Goal: Navigation & Orientation: Understand site structure

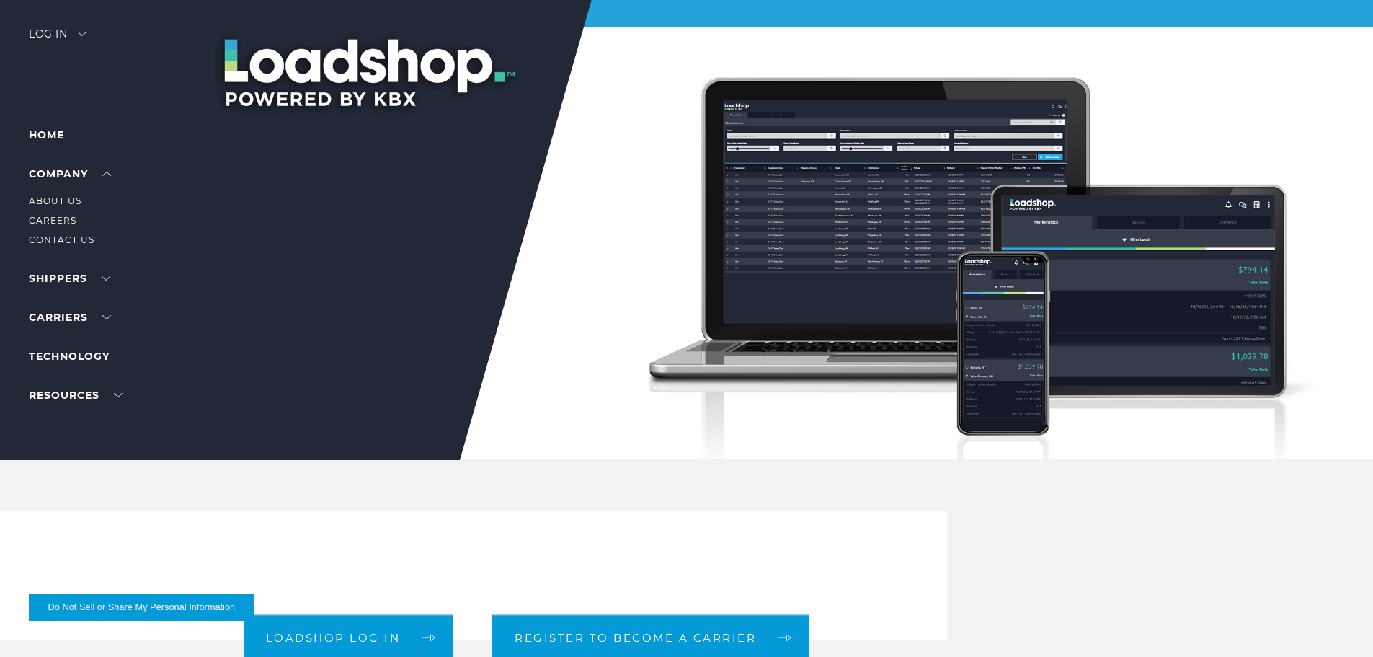
click at [68, 200] on link "About Us" at bounding box center [55, 200] width 53 height 11
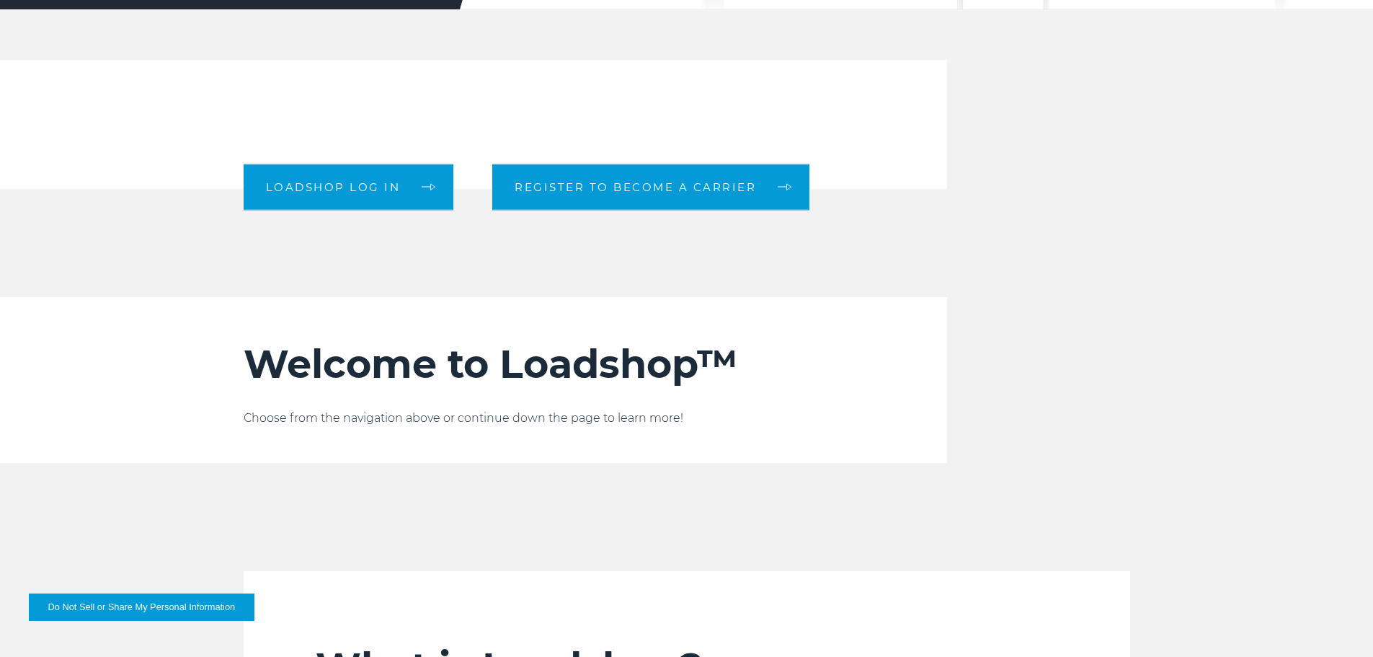
scroll to position [447, 0]
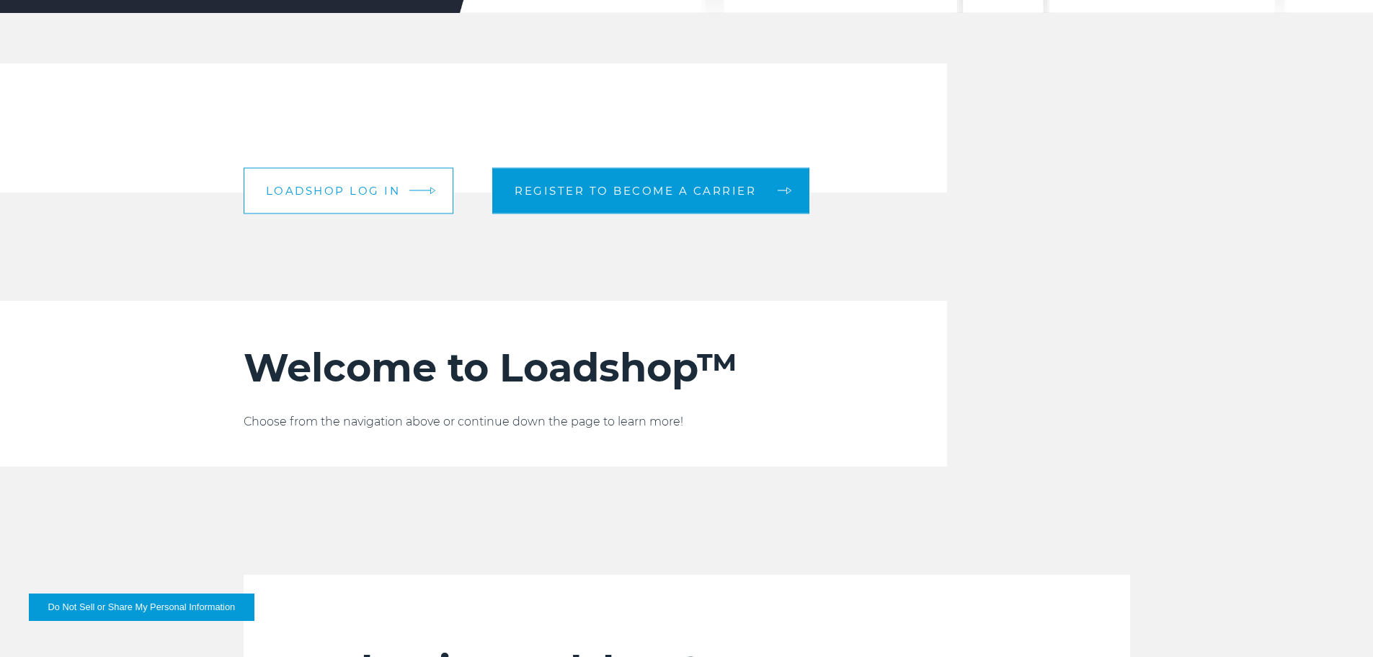
click at [344, 186] on span "Loadshop log in" at bounding box center [333, 190] width 135 height 11
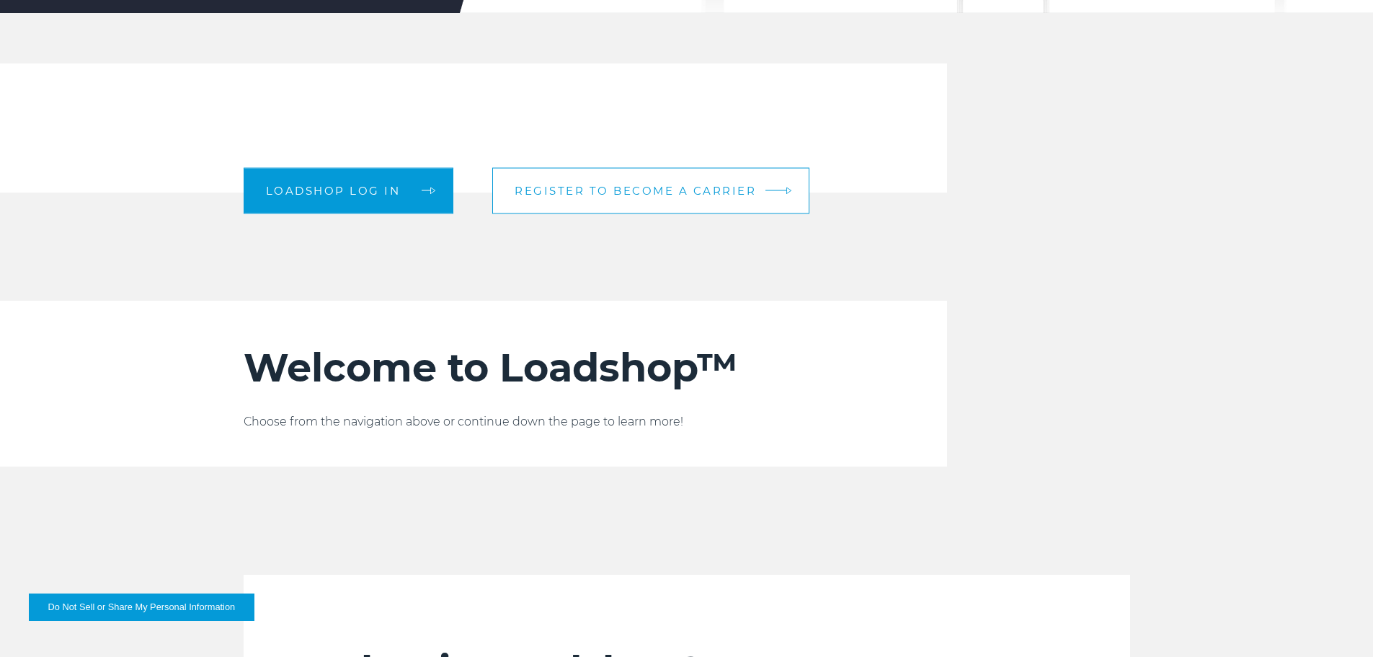
click at [572, 182] on link "Register to become a carrier" at bounding box center [650, 190] width 317 height 46
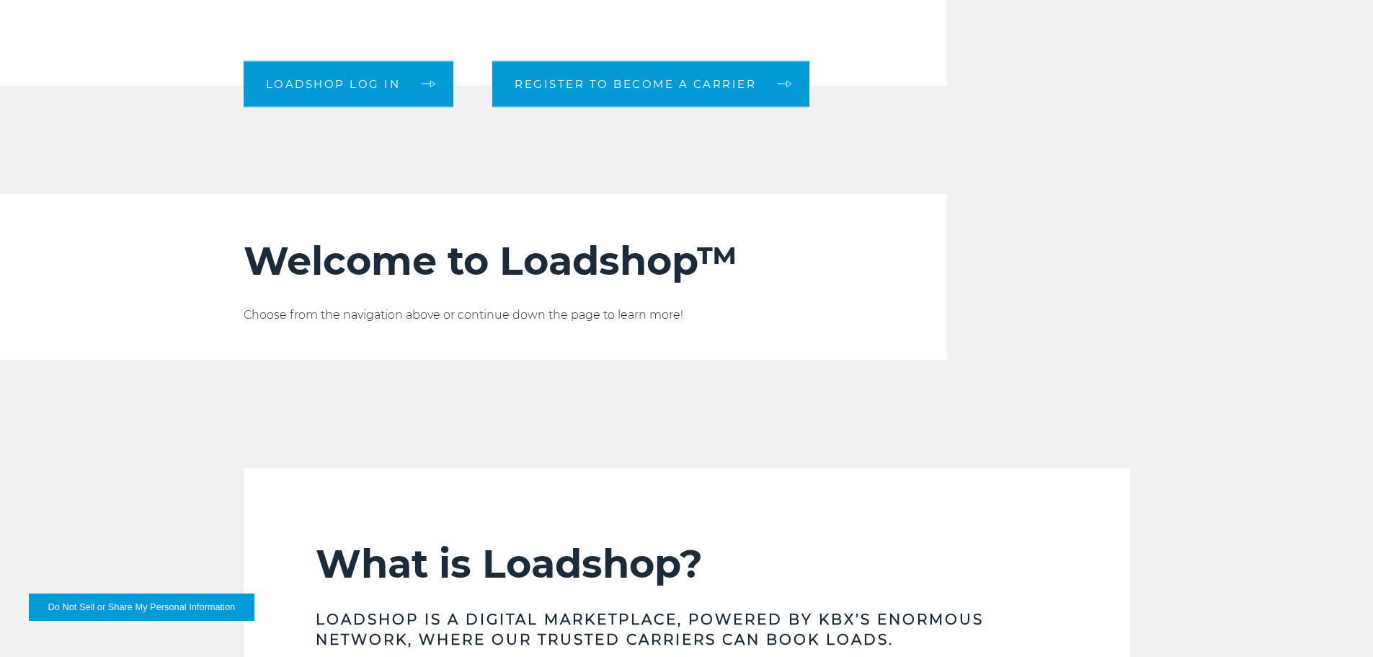
scroll to position [807, 0]
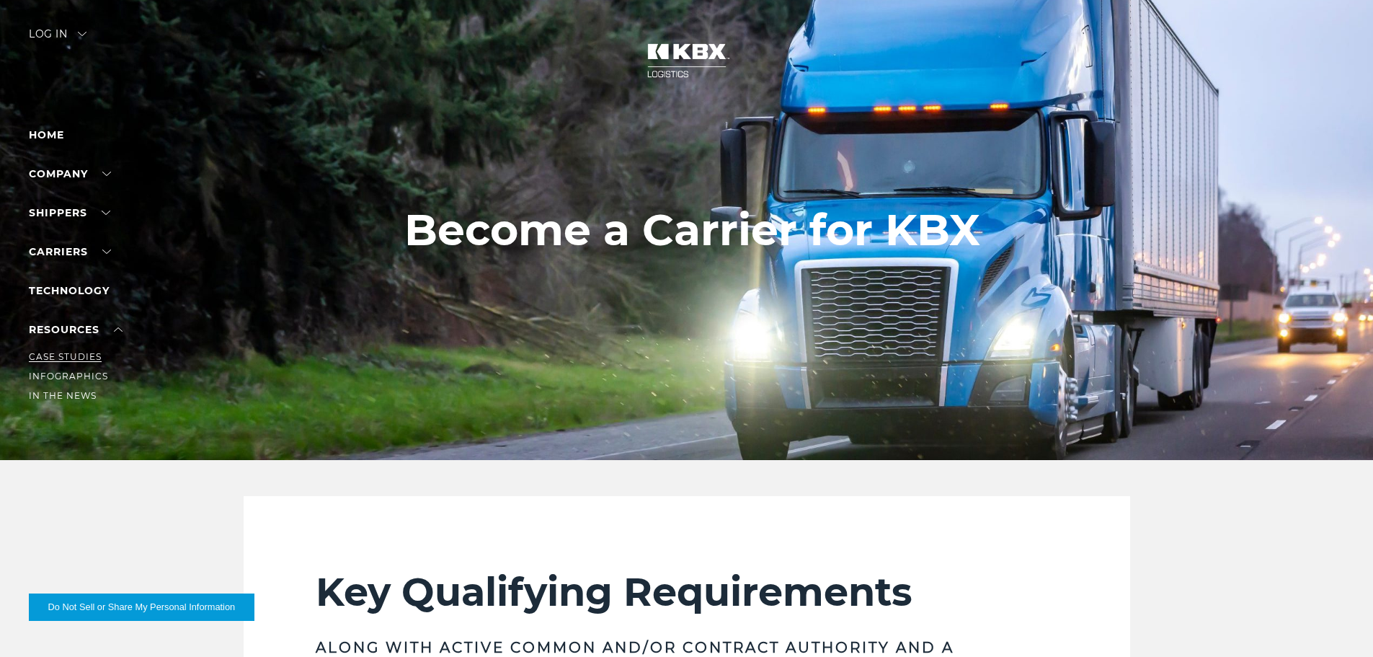
click at [83, 358] on link "Case Studies" at bounding box center [65, 356] width 73 height 11
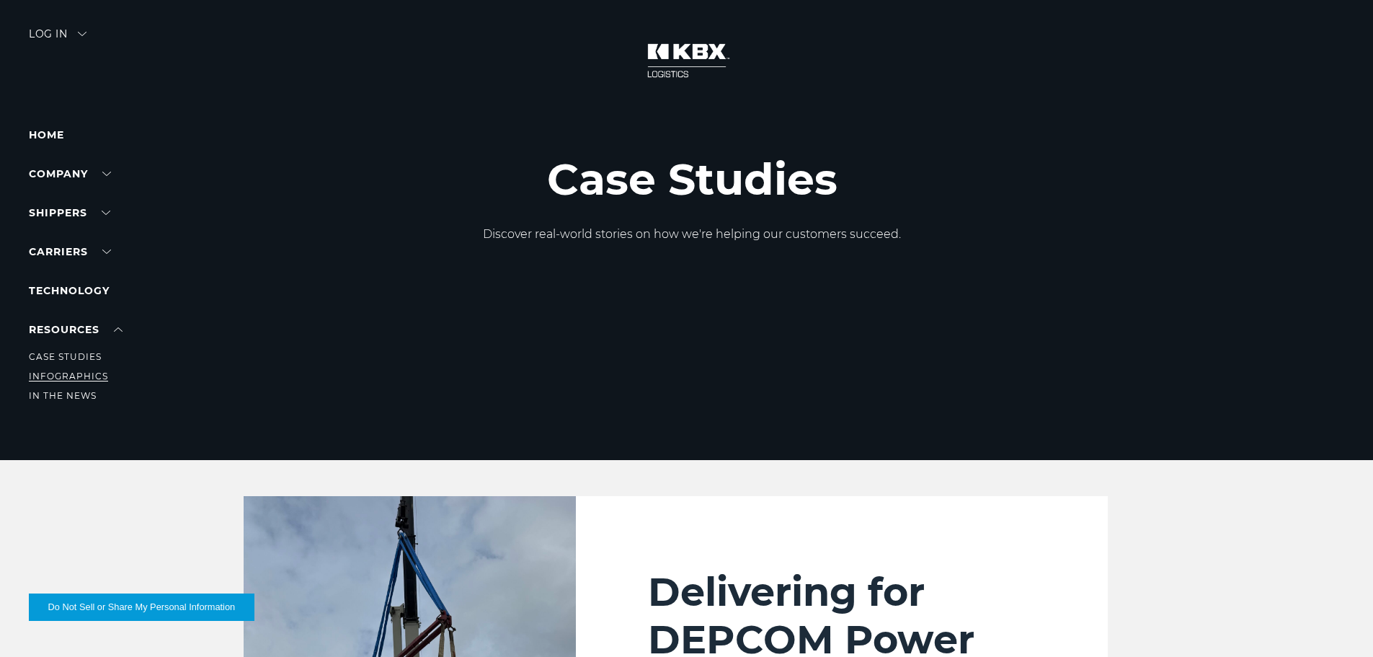
click at [90, 374] on link "Infographics" at bounding box center [68, 375] width 79 height 11
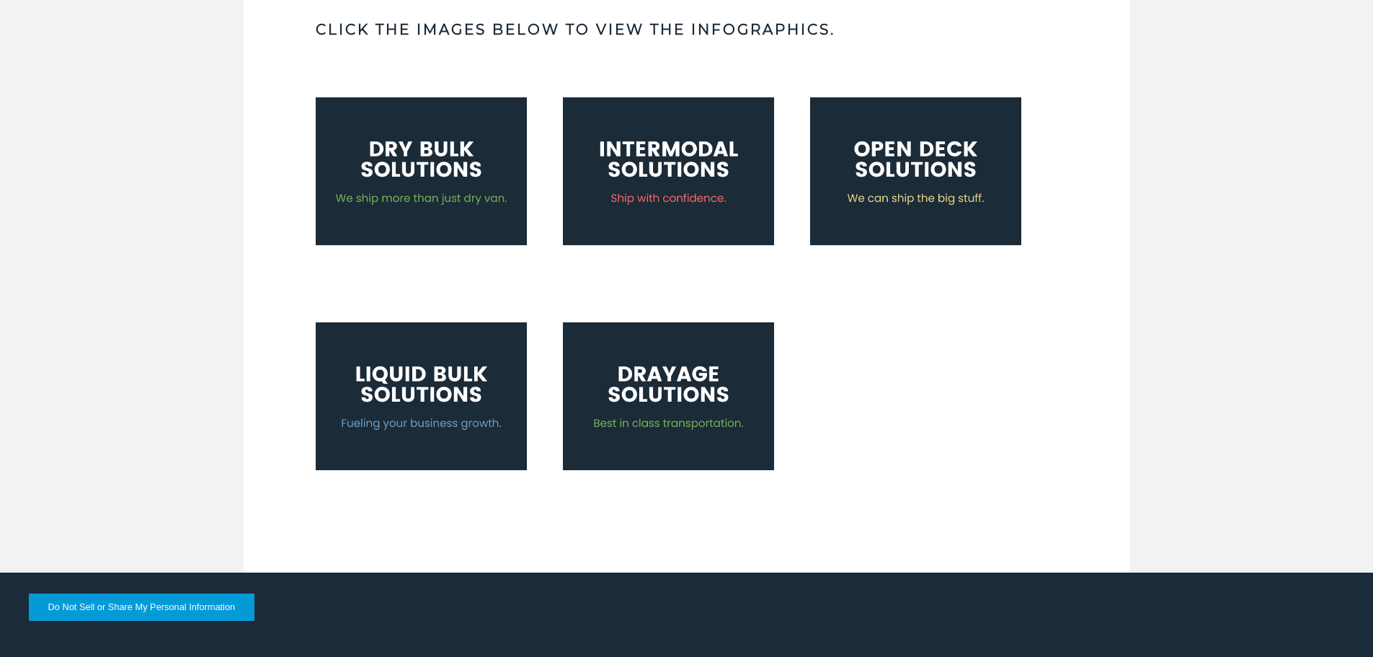
scroll to position [577, 0]
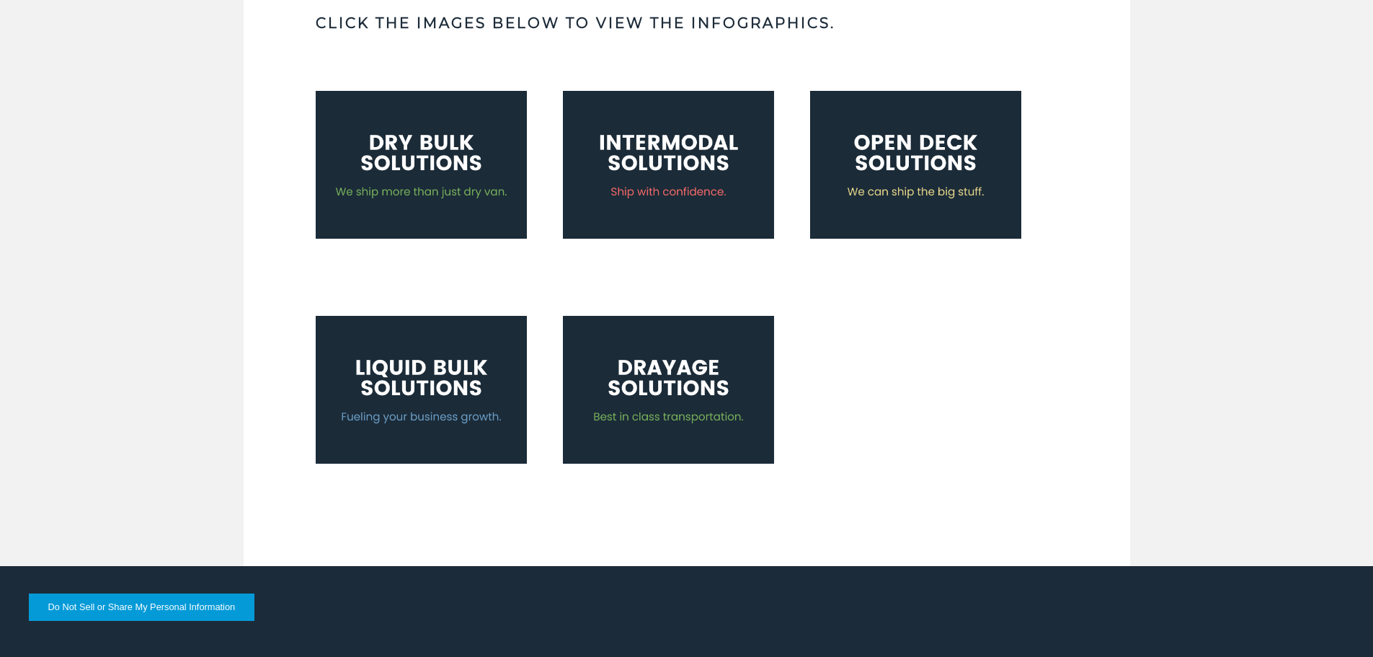
click at [671, 373] on img at bounding box center [668, 390] width 211 height 148
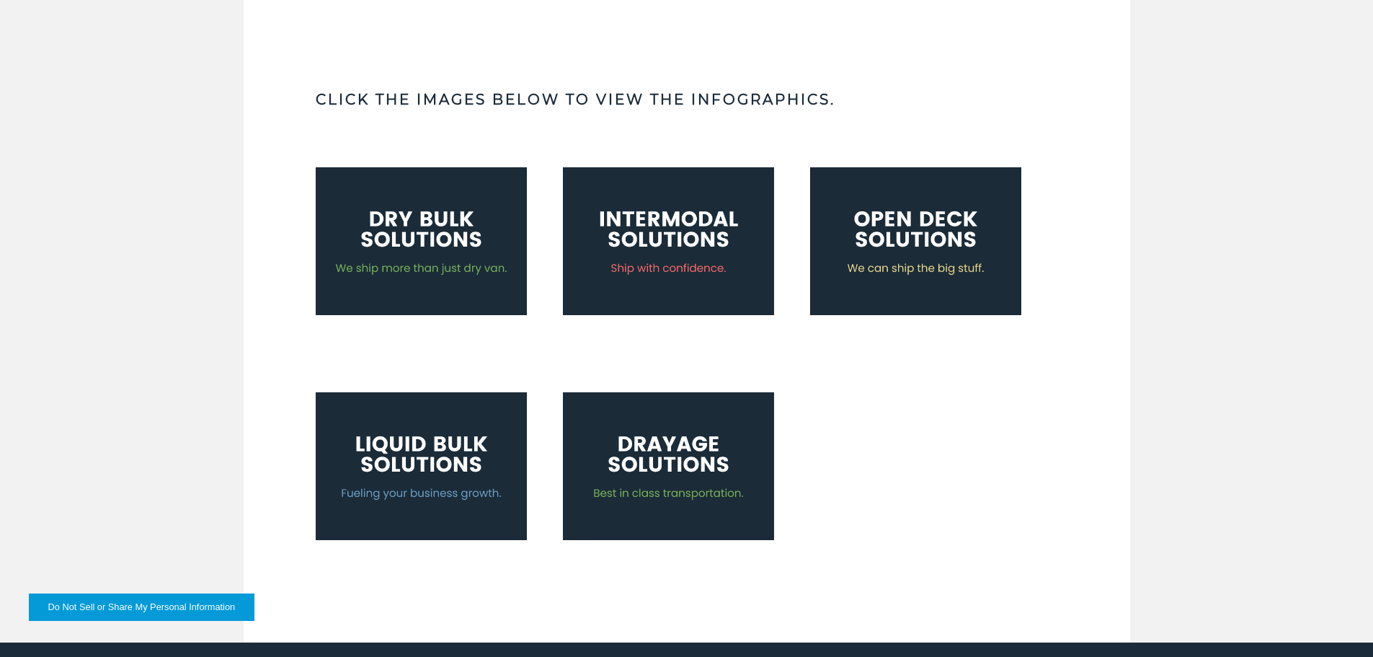
scroll to position [216, 0]
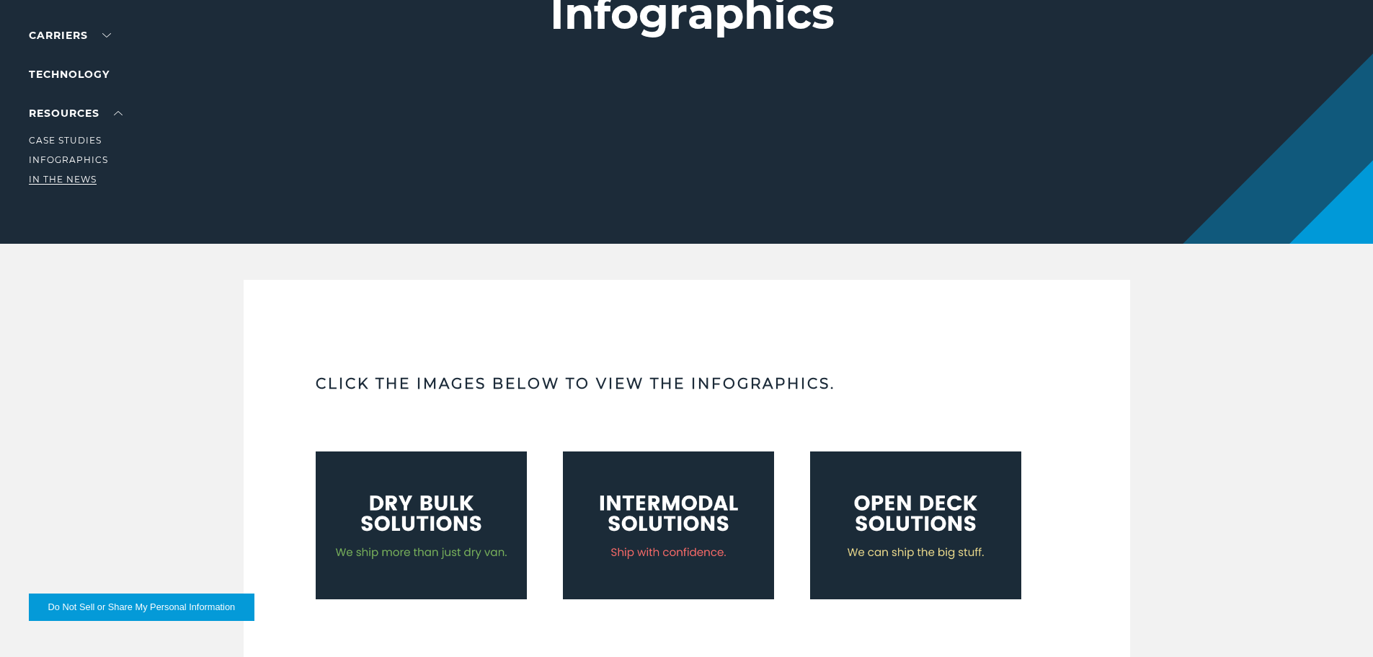
click at [81, 179] on link "In The News" at bounding box center [63, 179] width 68 height 11
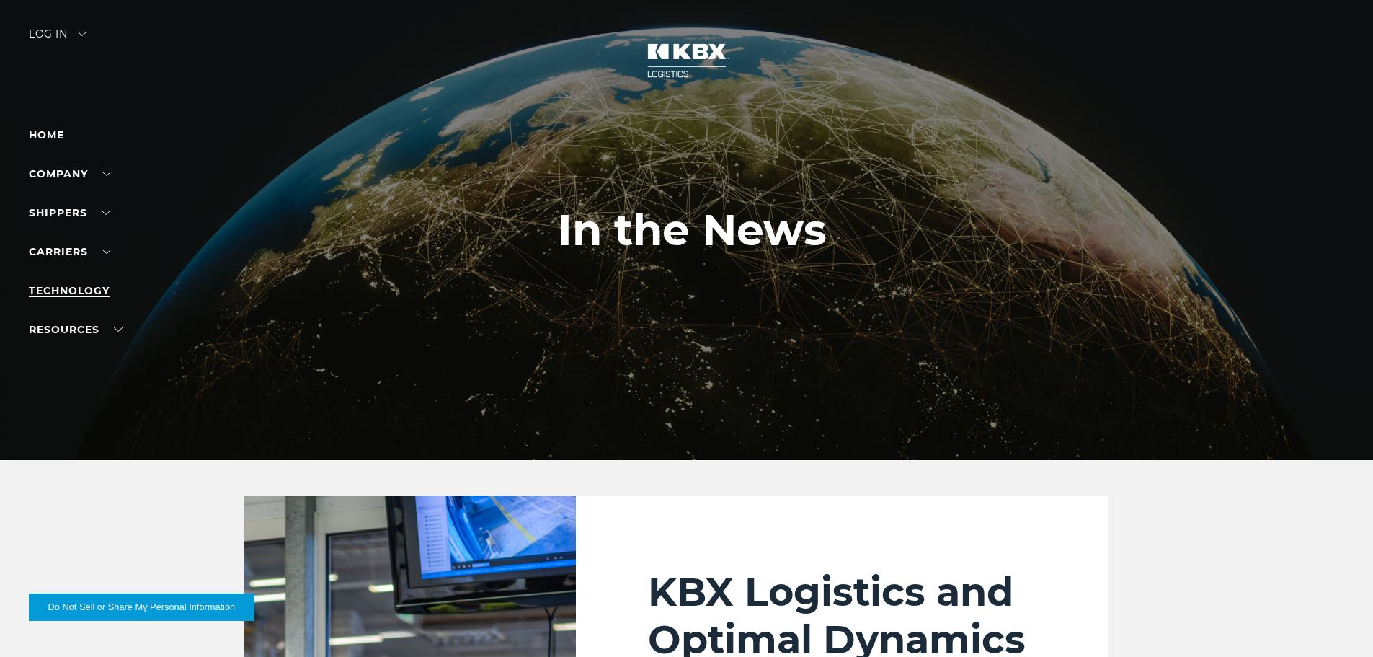
click at [73, 291] on link "Technology" at bounding box center [69, 290] width 81 height 13
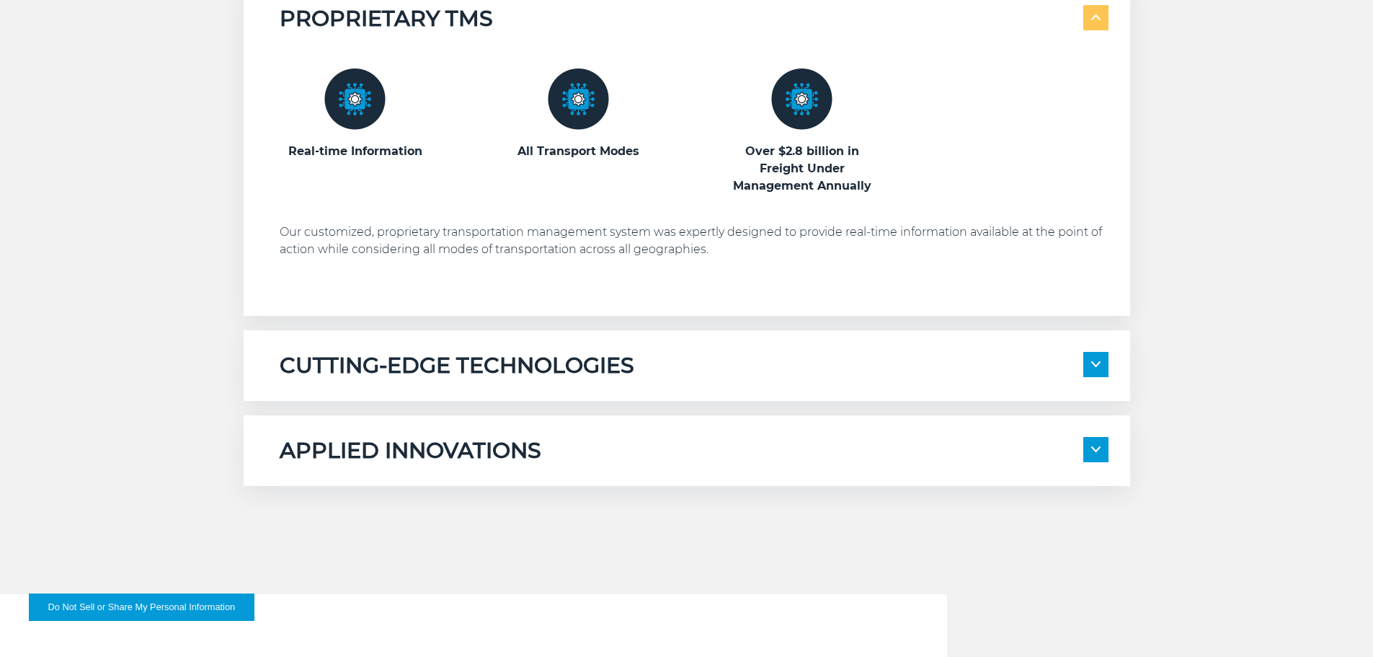
scroll to position [865, 0]
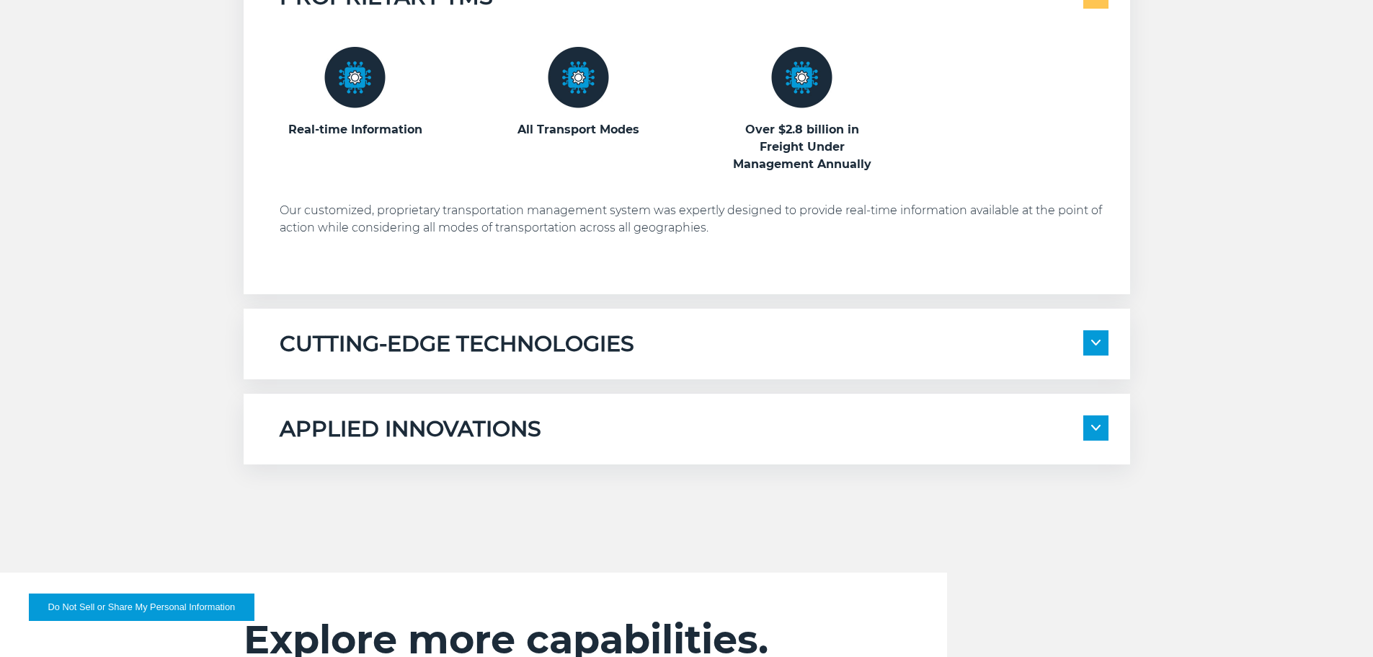
click at [521, 335] on h5 "CUTTING-EDGE TECHNOLOGIES" at bounding box center [457, 343] width 355 height 27
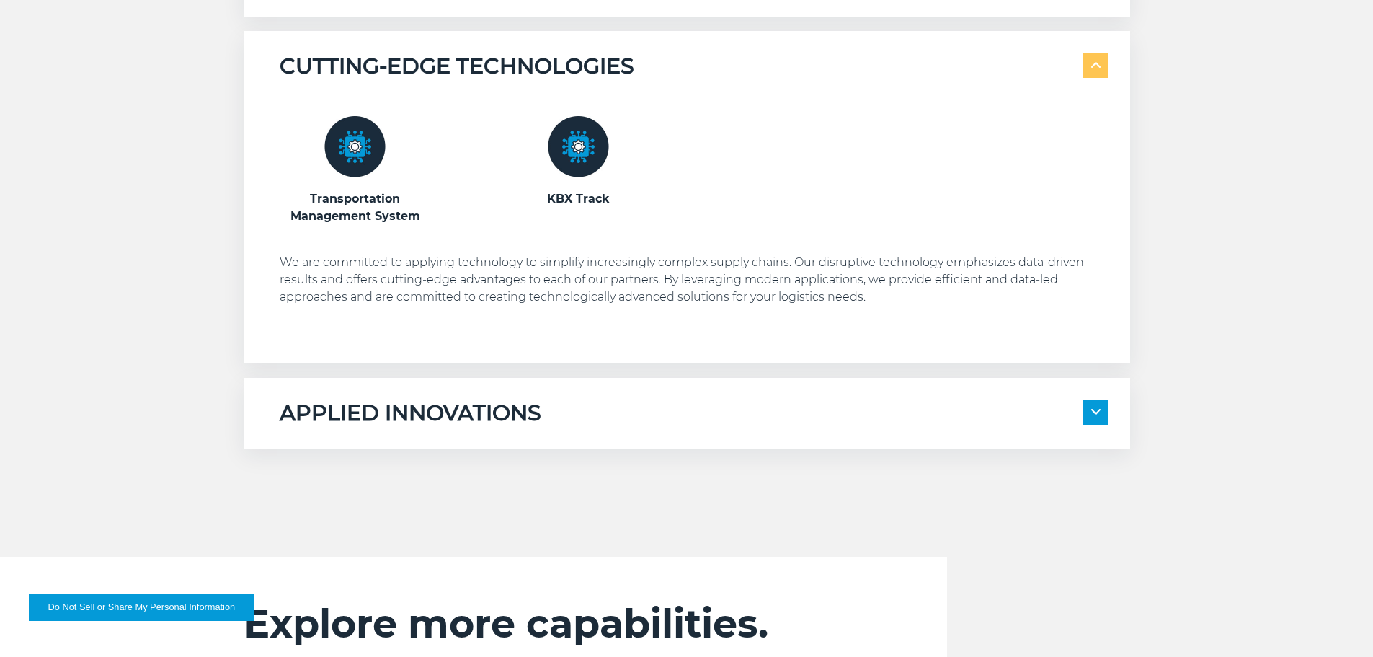
scroll to position [1153, 0]
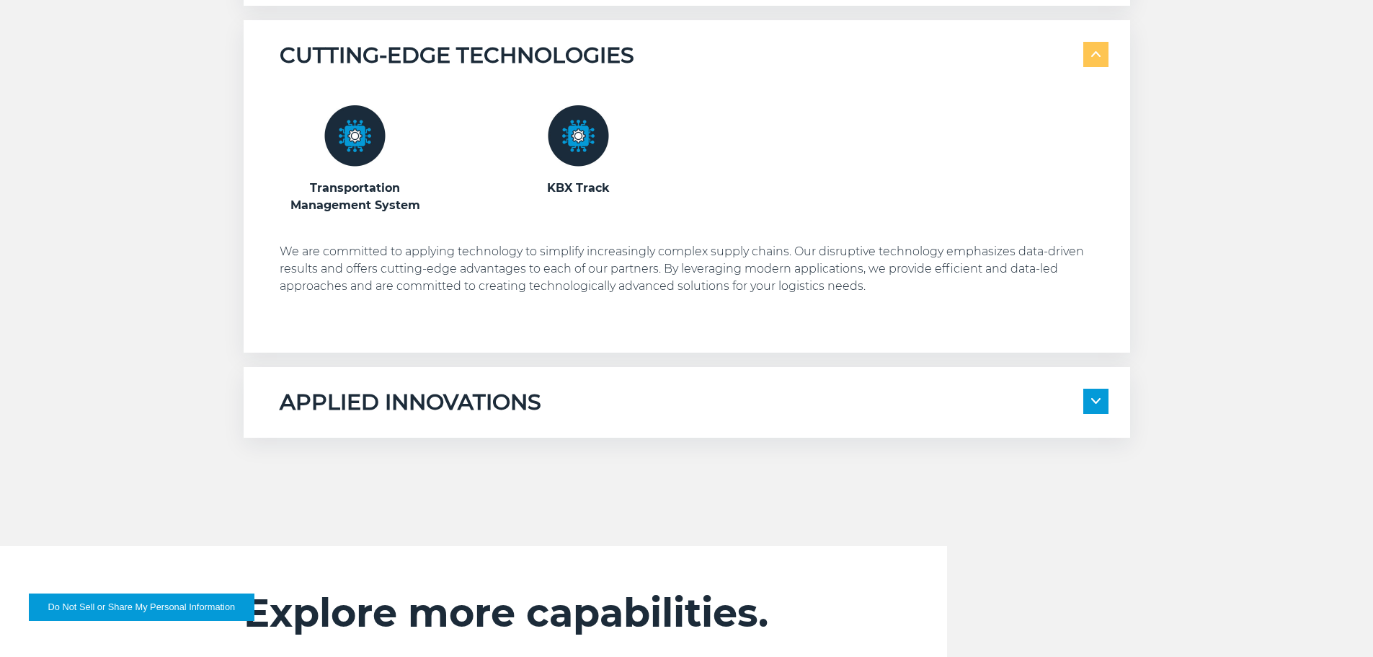
click at [611, 372] on div "APPLIED INNOVATIONS Electronic Bill of Lading Automated Appointment Scheduling …" at bounding box center [687, 402] width 887 height 71
click at [628, 387] on div "APPLIED INNOVATIONS Electronic Bill of Lading Automated Appointment Scheduling …" at bounding box center [687, 402] width 887 height 71
click at [514, 391] on h5 "APPLIED INNOVATIONS" at bounding box center [411, 401] width 262 height 27
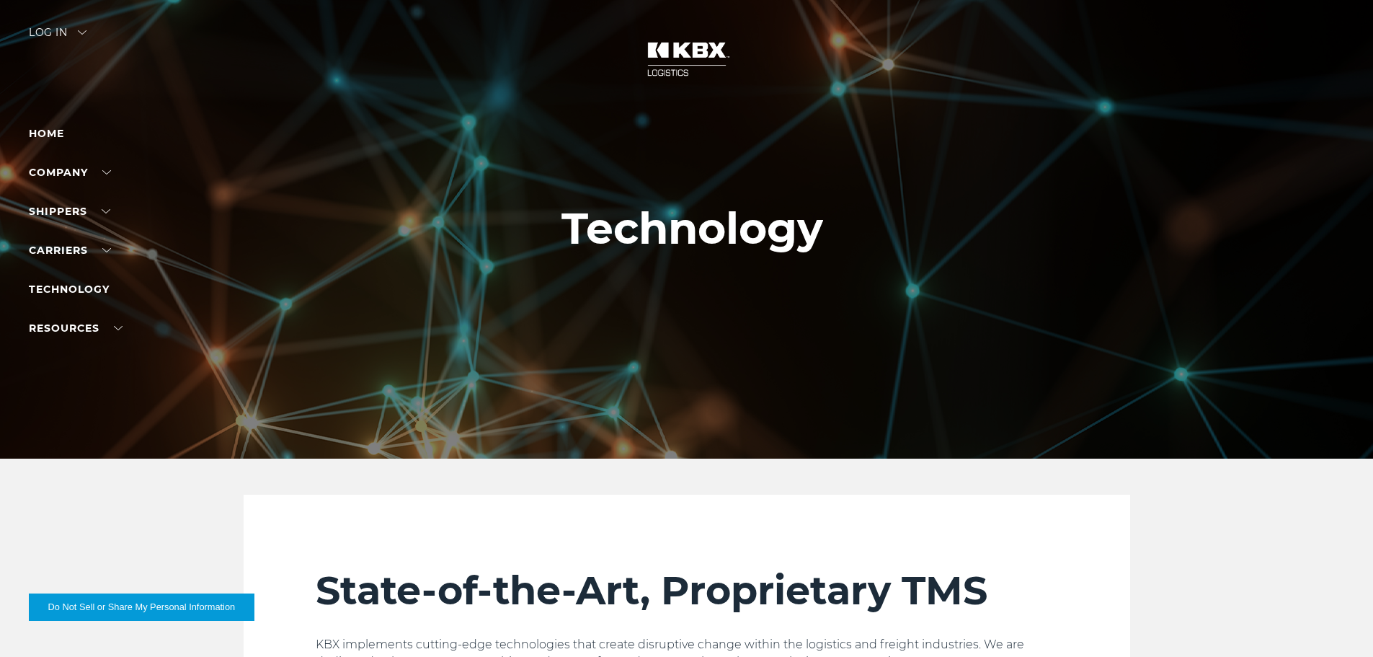
scroll to position [0, 0]
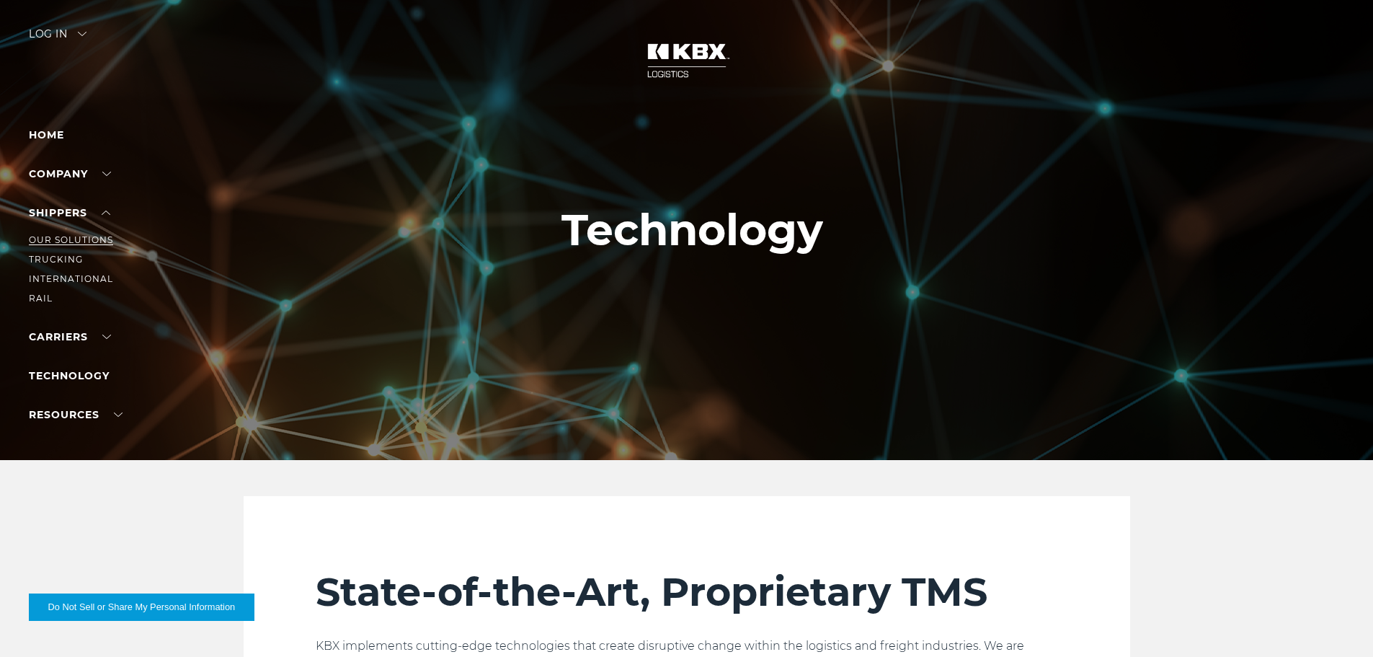
click at [66, 240] on link "Our Solutions" at bounding box center [71, 239] width 84 height 11
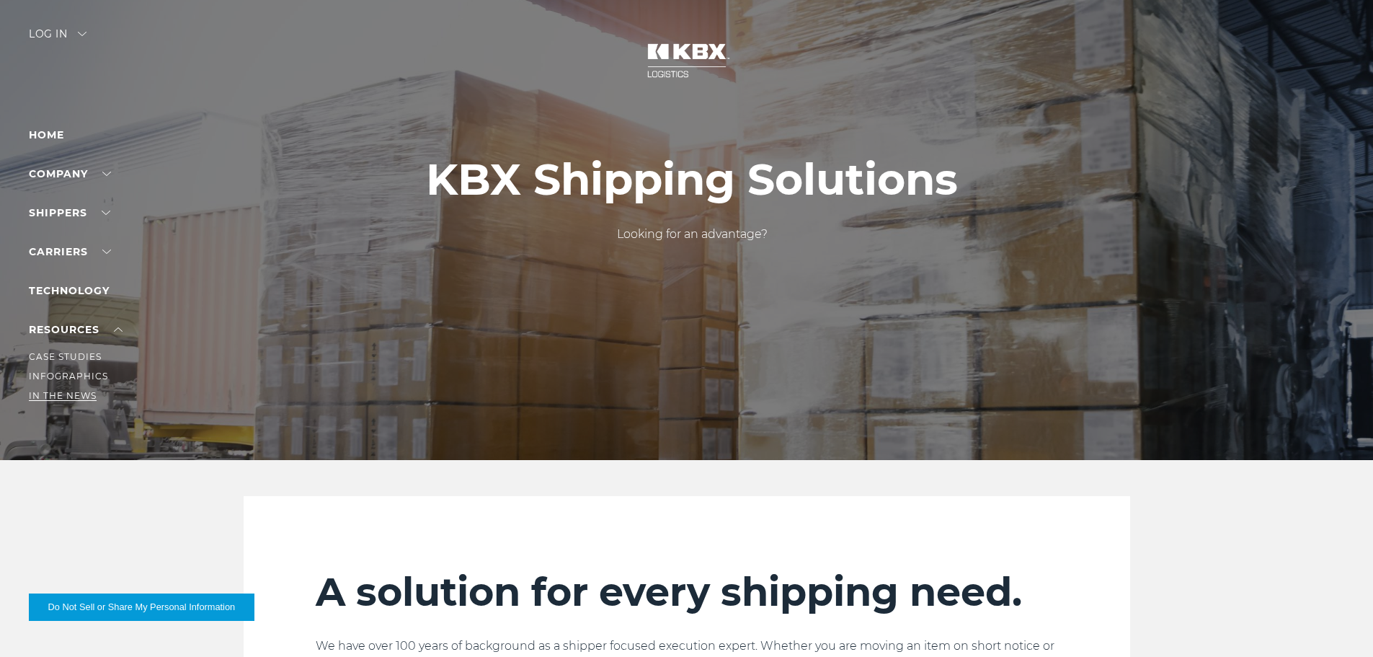
click at [72, 399] on link "In The News" at bounding box center [63, 395] width 68 height 11
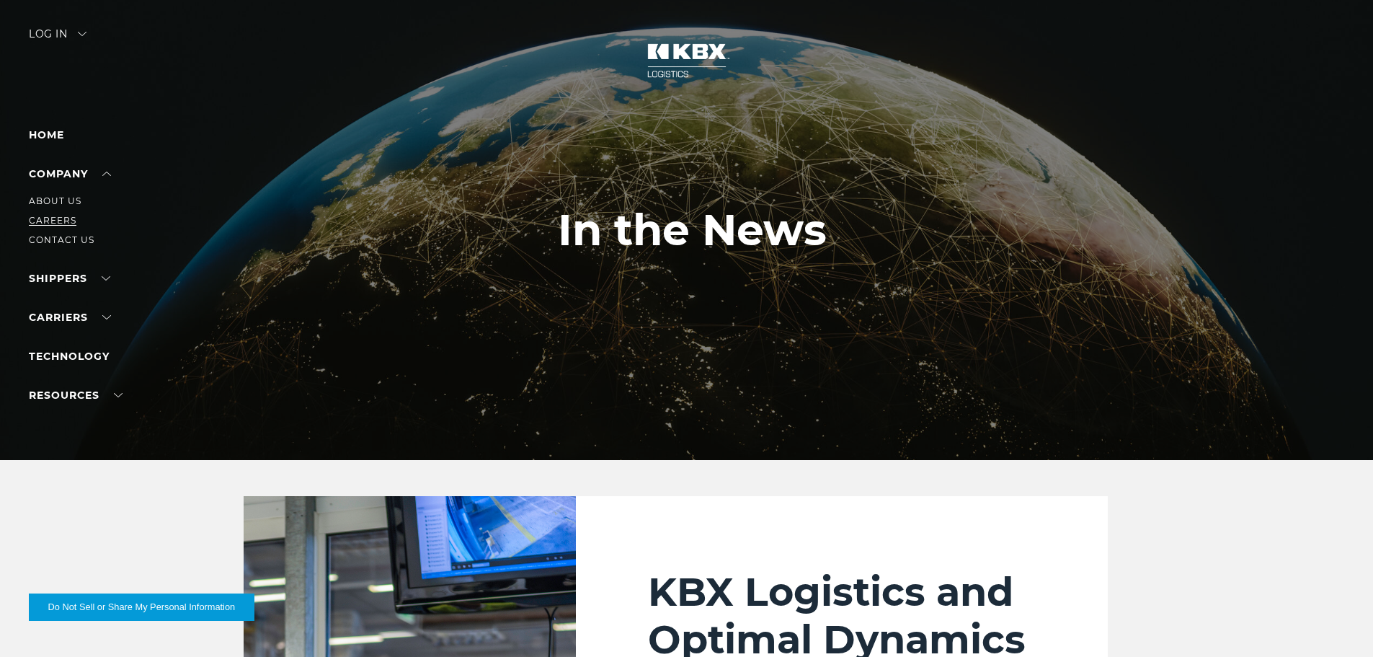
click at [63, 221] on link "Careers" at bounding box center [53, 220] width 48 height 11
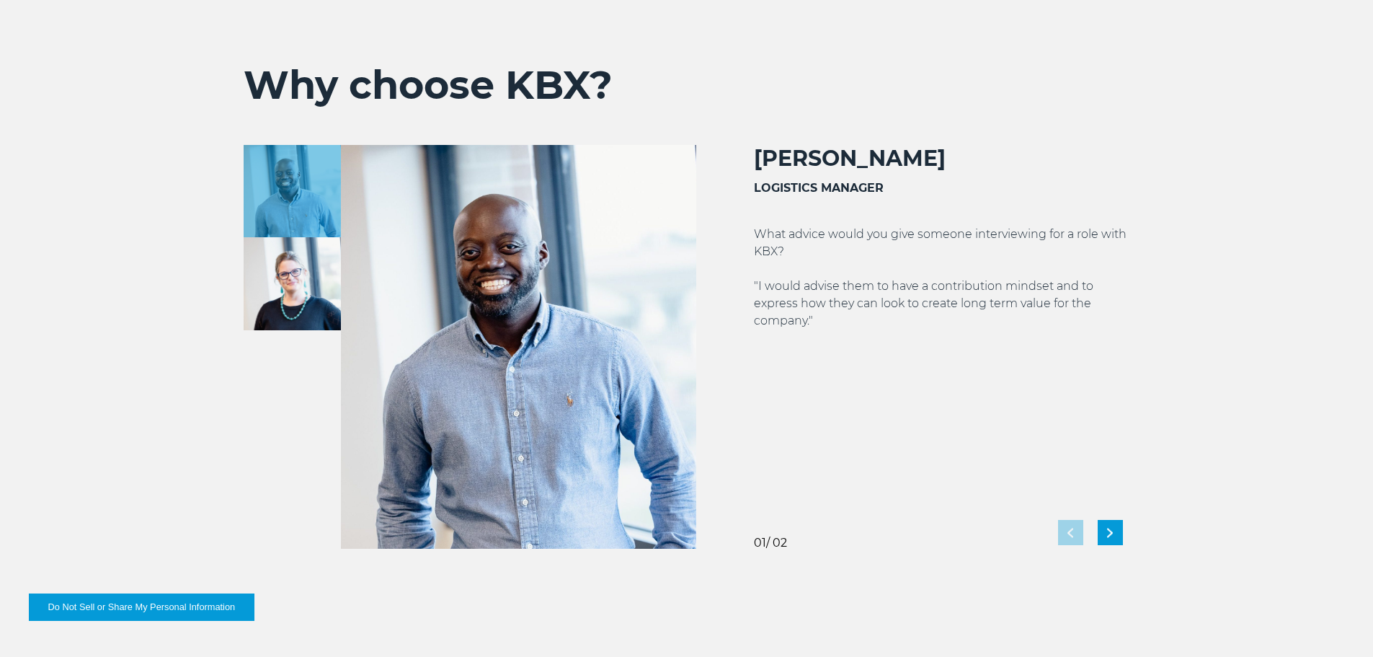
scroll to position [2595, 0]
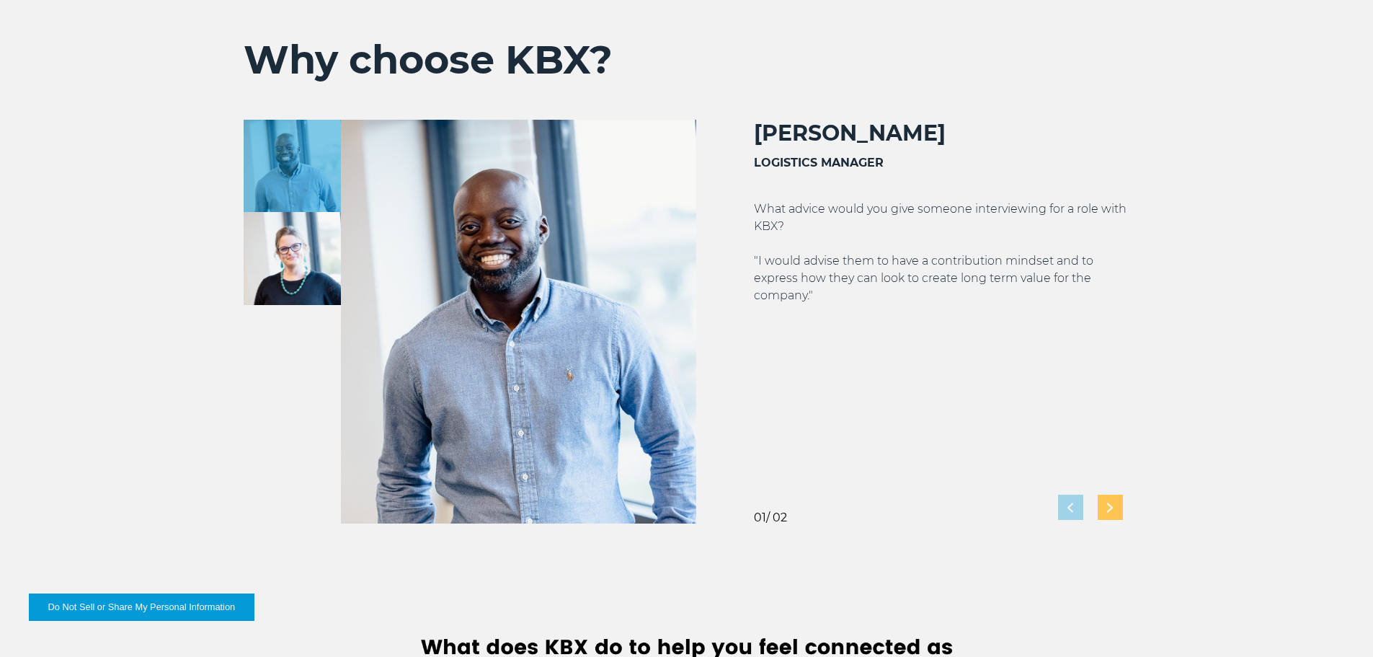
click at [1113, 499] on div "Next slide" at bounding box center [1110, 506] width 25 height 25
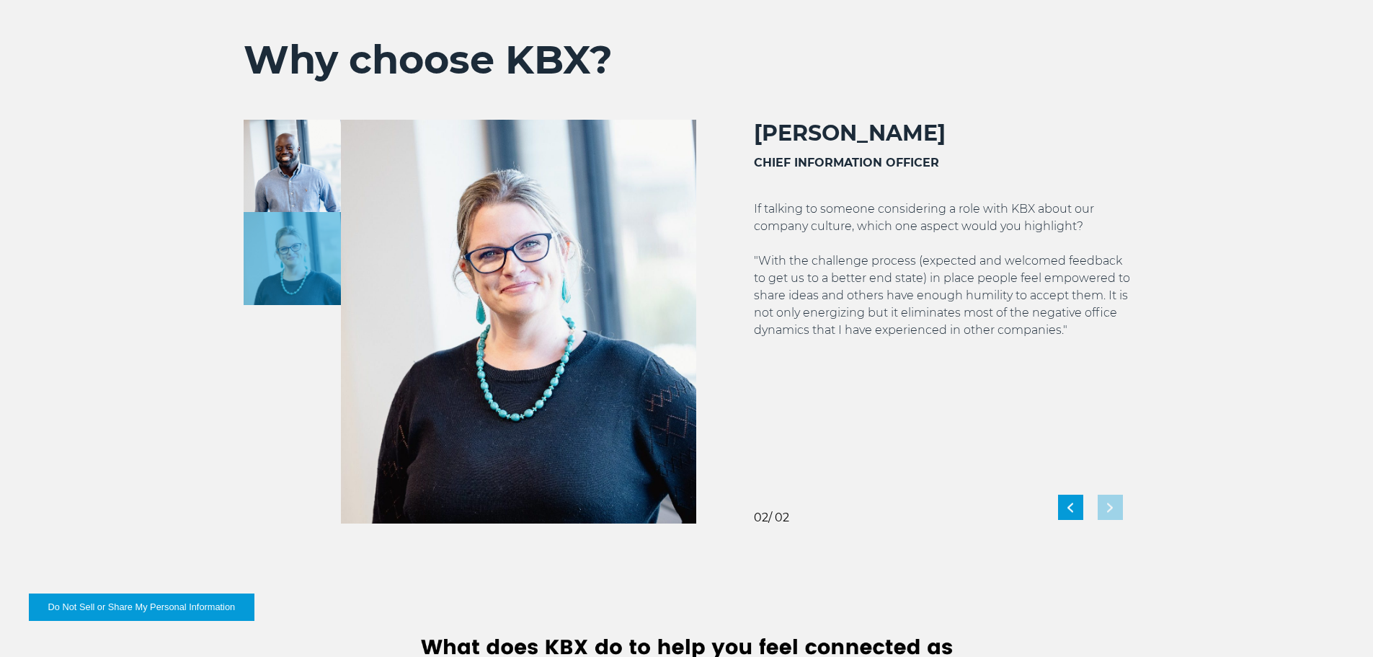
click at [1113, 503] on div "[PERSON_NAME] CHIEF INFORMATION OFFICER If talking to someone considering a rol…" at bounding box center [913, 322] width 434 height 404
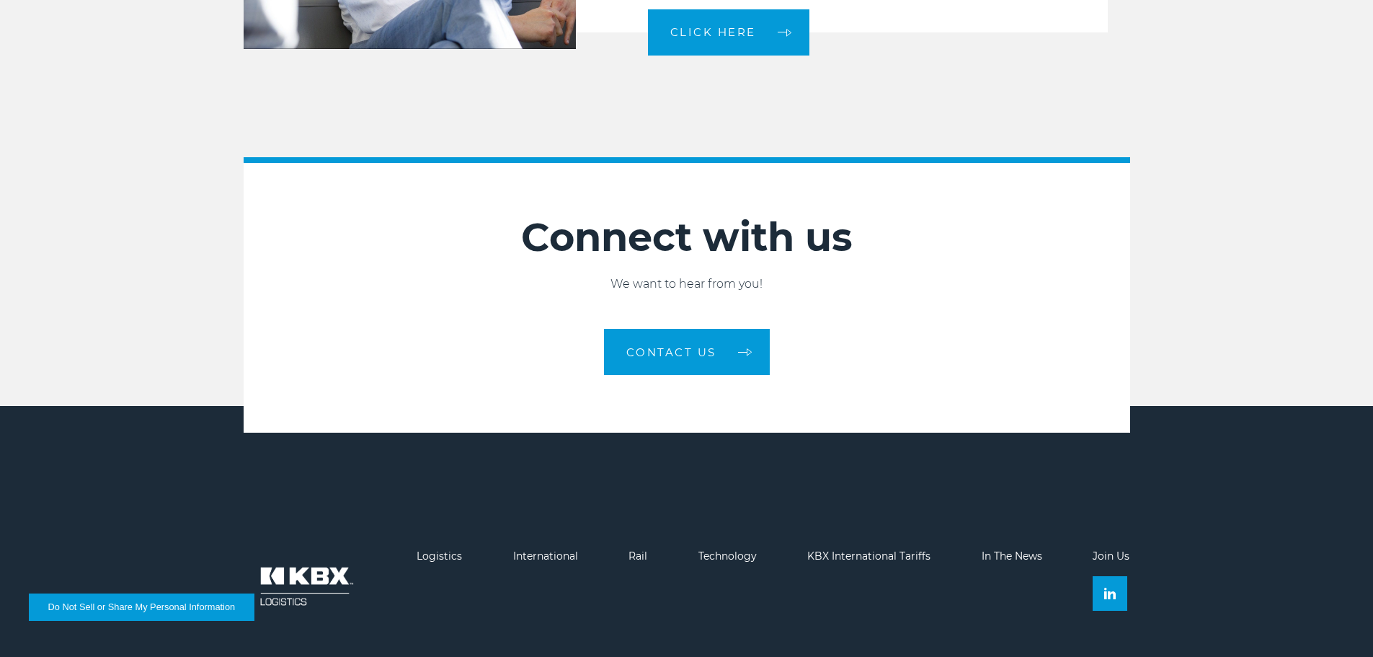
scroll to position [3972, 0]
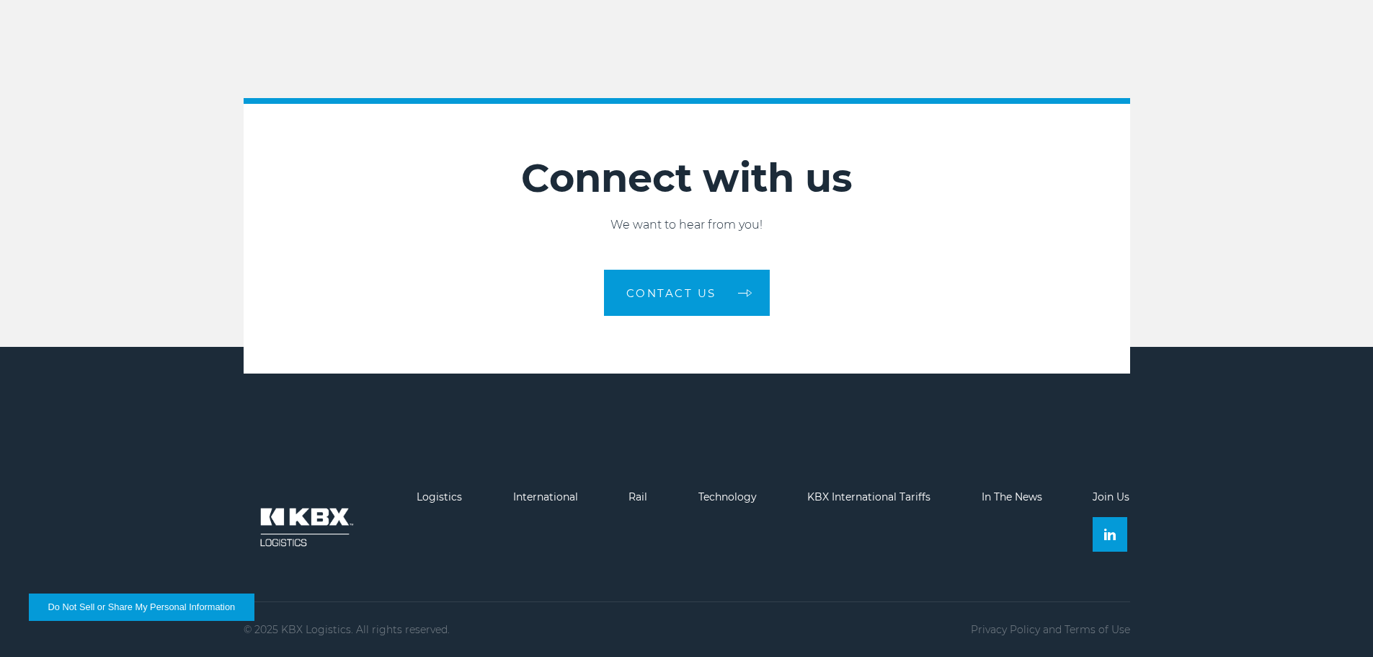
click at [1113, 483] on footer "Logistics International Rail Technology KBX International Tariffs In The News J…" at bounding box center [686, 502] width 1373 height 310
click at [1114, 490] on footer "Logistics International Rail Technology KBX International Tariffs In The News J…" at bounding box center [686, 502] width 1373 height 310
drag, startPoint x: 1116, startPoint y: 491, endPoint x: 1116, endPoint y: 510, distance: 19.5
click at [1116, 492] on link "Join Us" at bounding box center [1111, 496] width 37 height 13
click at [1109, 529] on img at bounding box center [1110, 534] width 12 height 12
